Goal: Task Accomplishment & Management: Use online tool/utility

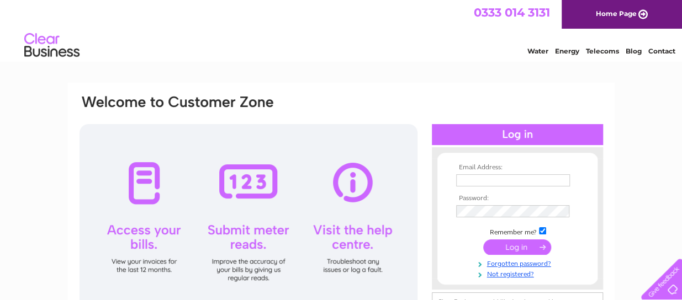
type input "lu1565@hotmail.co.uk"
click at [515, 250] on input "submit" at bounding box center [517, 247] width 68 height 15
click at [516, 250] on input "submit" at bounding box center [517, 247] width 68 height 15
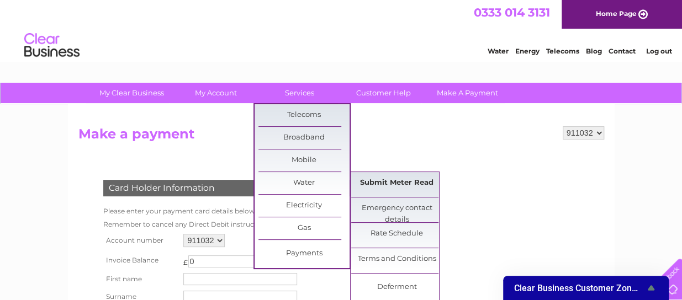
click at [373, 180] on link "Submit Meter Read" at bounding box center [396, 183] width 91 height 22
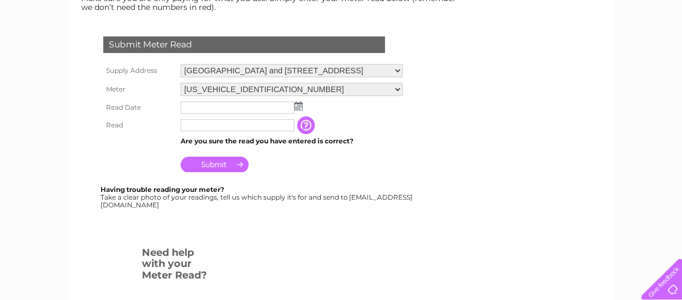
scroll to position [177, 0]
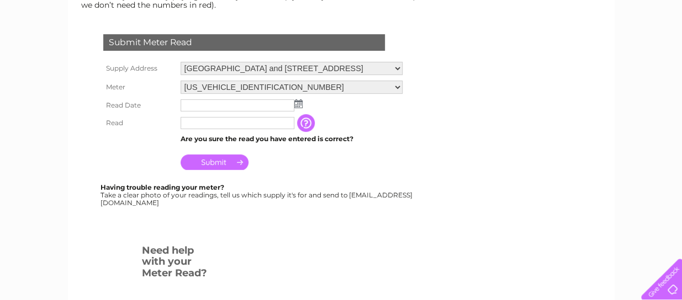
click at [298, 101] on img at bounding box center [298, 103] width 8 height 9
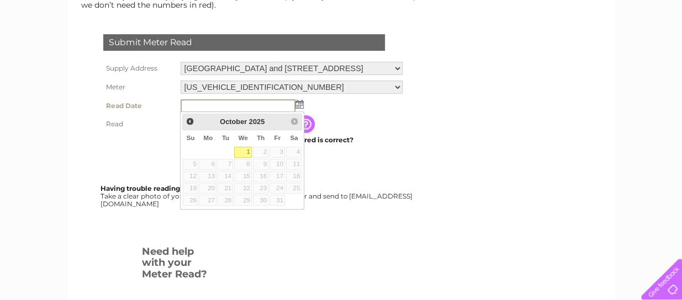
click at [242, 154] on link "1" at bounding box center [243, 152] width 18 height 11
type input "2025/10/01"
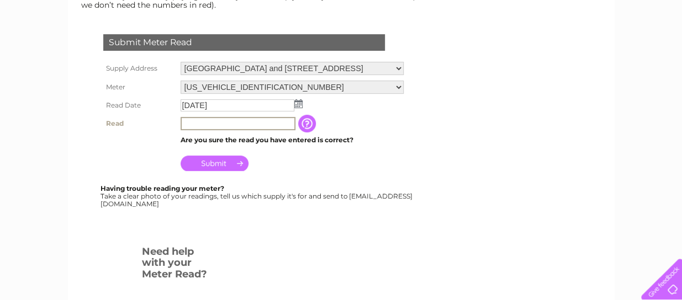
click at [219, 123] on input "text" at bounding box center [238, 123] width 115 height 13
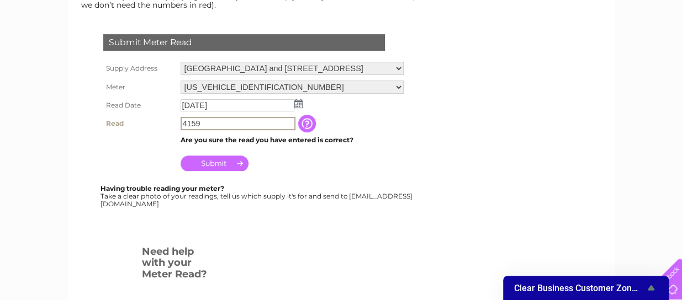
type input "4159"
click at [218, 160] on input "Submit" at bounding box center [215, 162] width 68 height 15
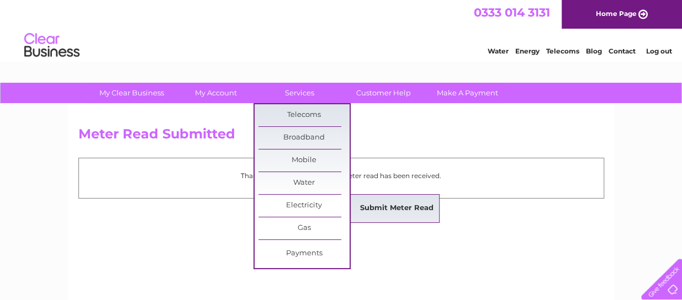
click at [369, 203] on link "Submit Meter Read" at bounding box center [396, 209] width 91 height 22
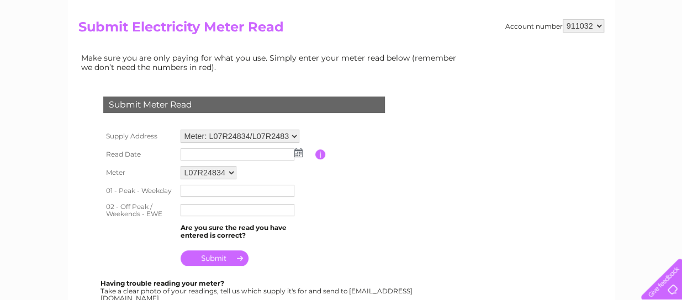
scroll to position [110, 0]
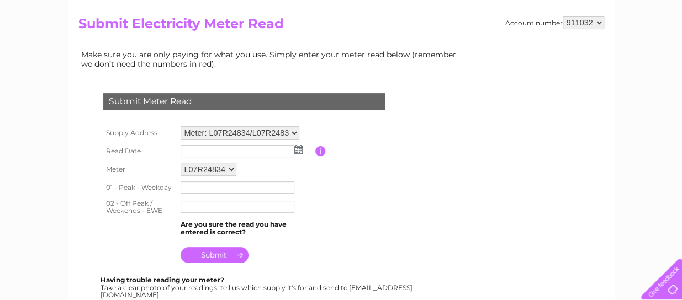
click at [300, 150] on img at bounding box center [298, 149] width 8 height 9
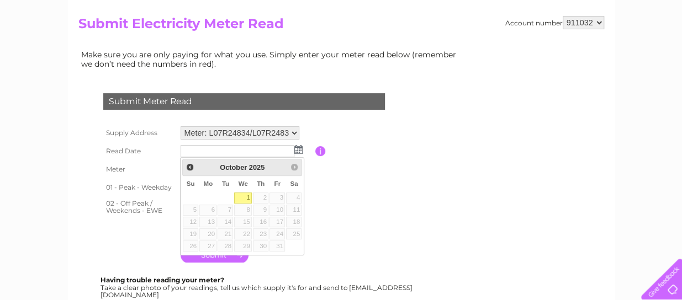
click at [246, 193] on link "1" at bounding box center [243, 198] width 18 height 11
type input "[DATE]"
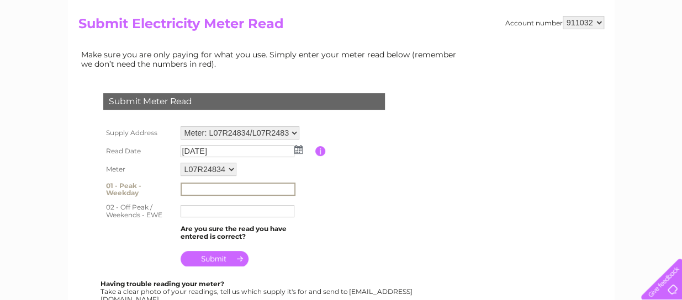
click at [221, 187] on input "text" at bounding box center [238, 189] width 115 height 13
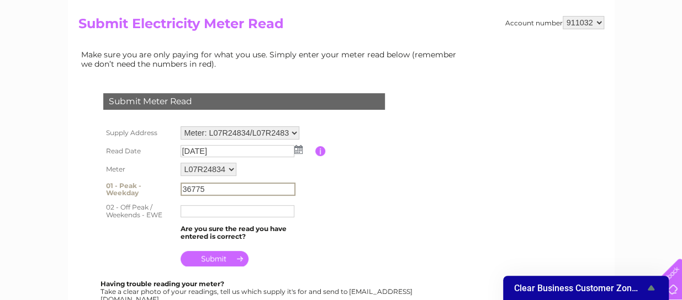
type input "36775"
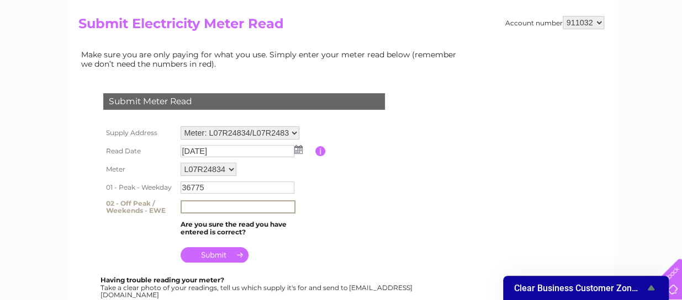
click at [205, 209] on input "text" at bounding box center [238, 206] width 115 height 13
type input "60203"
click at [224, 255] on input "submit" at bounding box center [215, 254] width 68 height 15
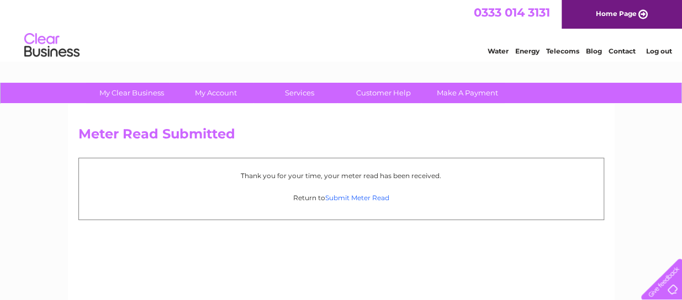
click at [349, 197] on link "Submit Meter Read" at bounding box center [357, 198] width 64 height 8
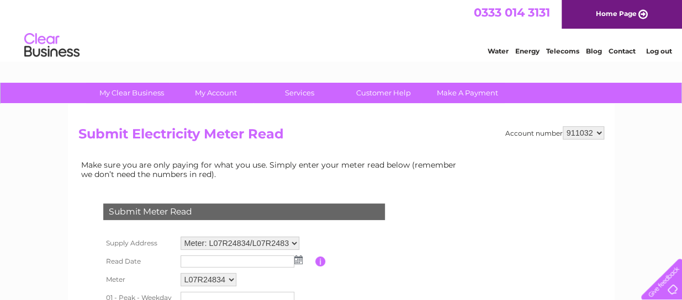
click at [298, 258] on img at bounding box center [298, 260] width 8 height 9
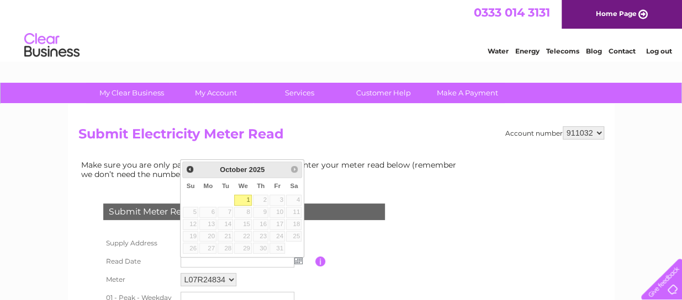
click at [247, 197] on link "1" at bounding box center [243, 200] width 18 height 11
type input "2025/10/01"
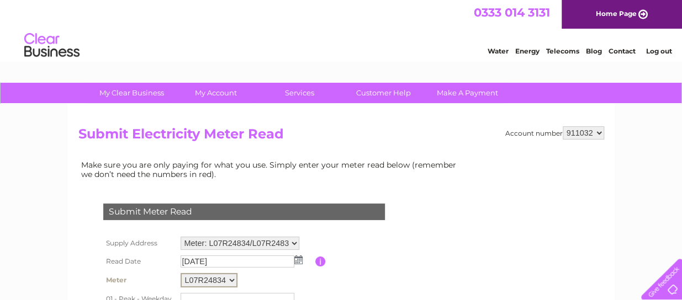
click at [234, 278] on select "L07R24834 L07R24831" at bounding box center [209, 280] width 57 height 14
select select "164518"
click at [181, 273] on select "L07R24834 L07R24831" at bounding box center [209, 280] width 57 height 14
click at [302, 259] on td at bounding box center [247, 262] width 138 height 18
click at [296, 259] on img at bounding box center [298, 260] width 8 height 9
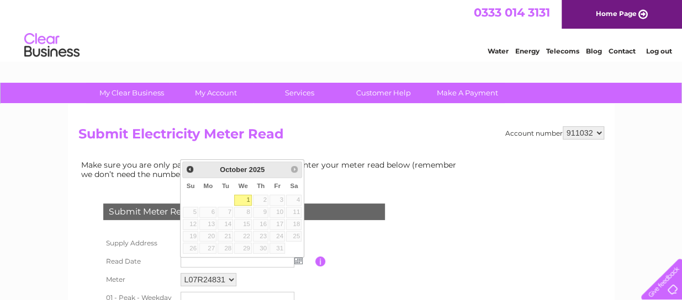
click at [247, 202] on link "1" at bounding box center [243, 200] width 18 height 11
type input "2025/10/01"
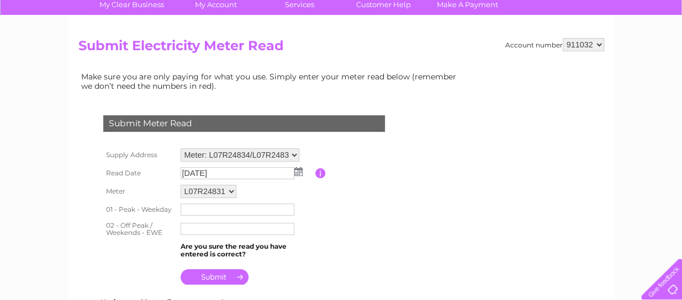
scroll to position [110, 0]
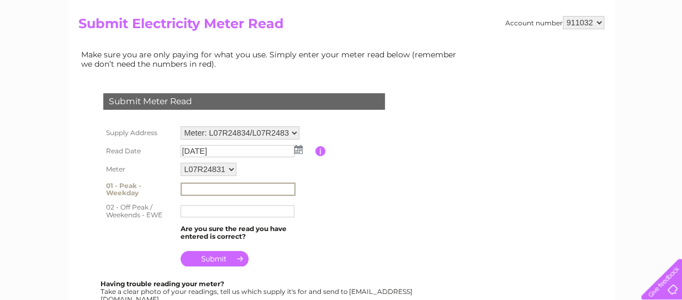
click at [215, 183] on input "text" at bounding box center [238, 189] width 115 height 13
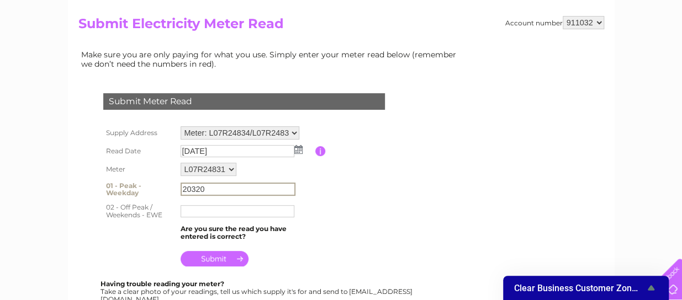
type input "20320"
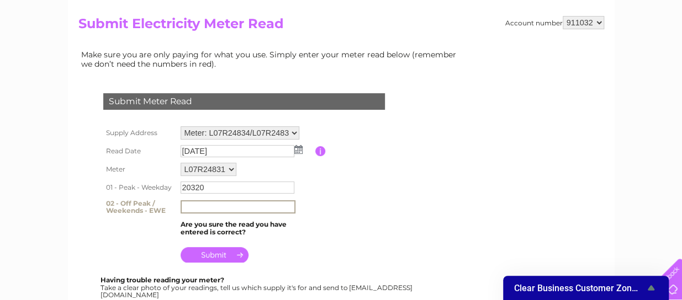
click at [210, 210] on input "text" at bounding box center [238, 206] width 115 height 13
type input "27210"
click at [234, 255] on input "submit" at bounding box center [215, 254] width 68 height 15
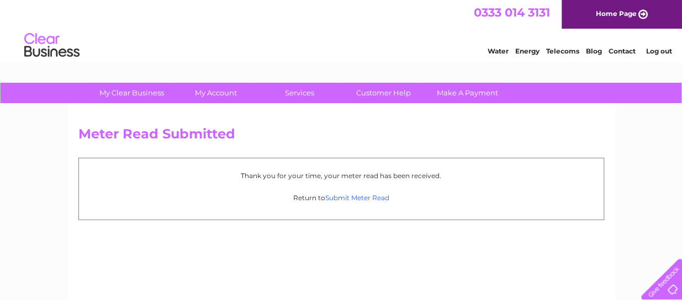
click at [342, 196] on link "Submit Meter Read" at bounding box center [357, 198] width 64 height 8
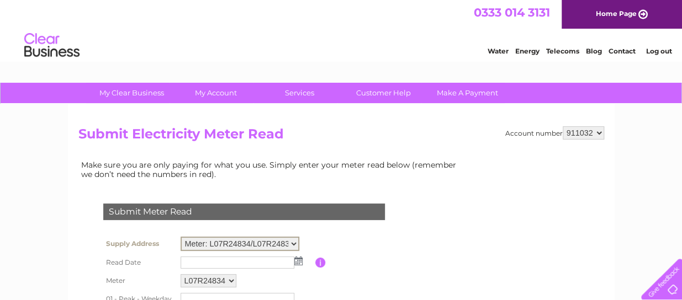
click at [294, 240] on select "Meter: L07R24834/L07R24831 - [GEOGRAPHIC_DATA] and [GEOGRAPHIC_DATA] Meter: D07…" at bounding box center [240, 244] width 119 height 14
select select "128878"
click at [181, 237] on select "Meter: L07R24834/L07R24831 - [GEOGRAPHIC_DATA] and [GEOGRAPHIC_DATA] Meter: D07…" at bounding box center [240, 244] width 119 height 14
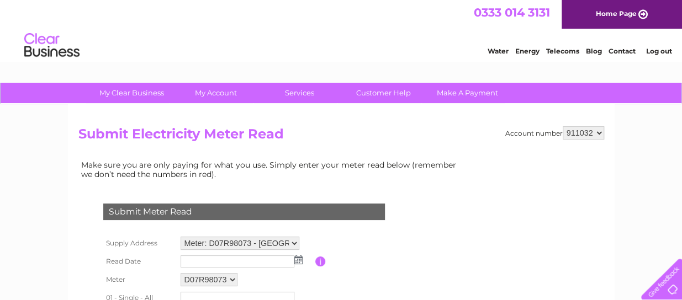
click at [297, 261] on img at bounding box center [298, 260] width 8 height 9
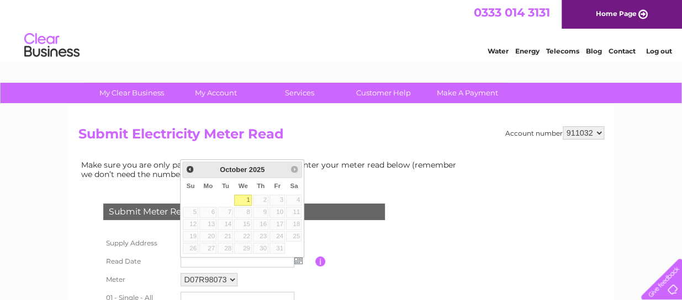
click at [246, 197] on link "1" at bounding box center [243, 200] width 18 height 11
type input "2025/10/01"
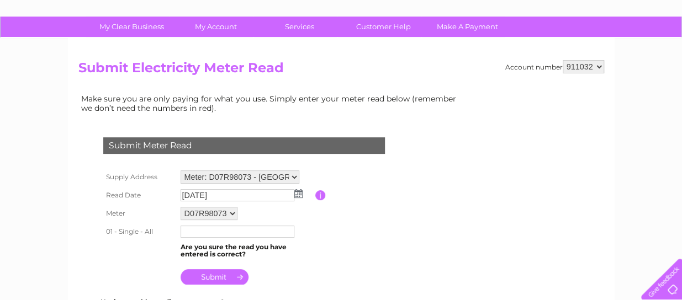
scroll to position [88, 0]
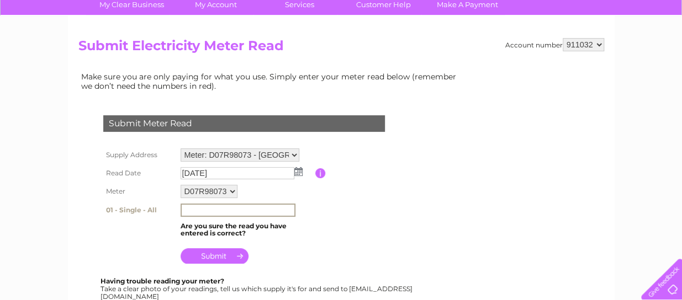
click at [238, 208] on input "text" at bounding box center [238, 210] width 115 height 13
type input "79720"
click at [229, 260] on input "submit" at bounding box center [215, 256] width 68 height 15
